Goal: Task Accomplishment & Management: Manage account settings

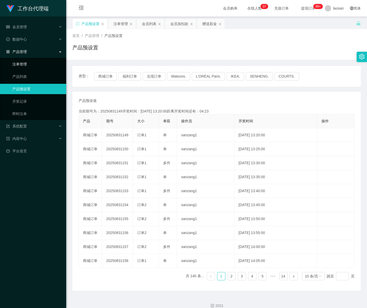
click at [23, 64] on link "注单管理" at bounding box center [37, 64] width 50 height 10
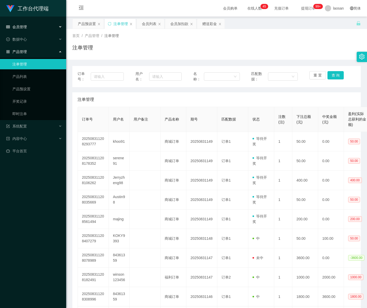
click at [34, 25] on div "会员管理" at bounding box center [33, 27] width 66 height 10
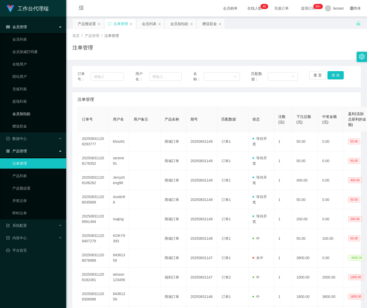
click at [23, 116] on link "会员加扣款" at bounding box center [37, 114] width 50 height 10
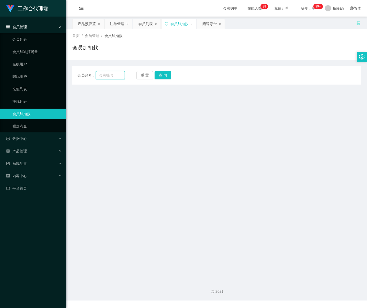
click at [106, 76] on input "text" at bounding box center [110, 75] width 29 height 8
paste input "majing"
type input "majing"
click at [163, 77] on button "查 询" at bounding box center [163, 75] width 17 height 8
